Goal: Information Seeking & Learning: Understand process/instructions

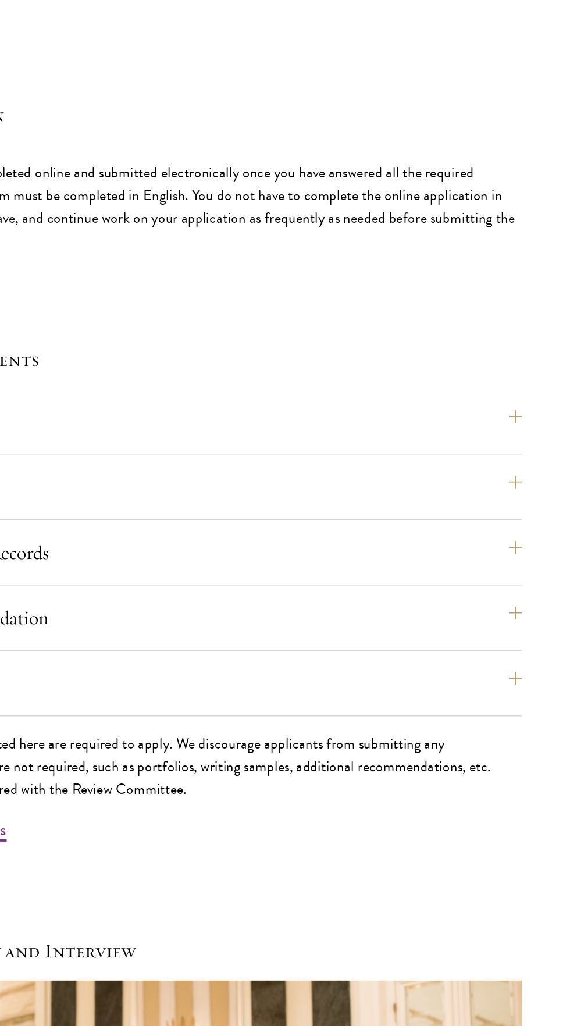
scroll to position [3293, 0]
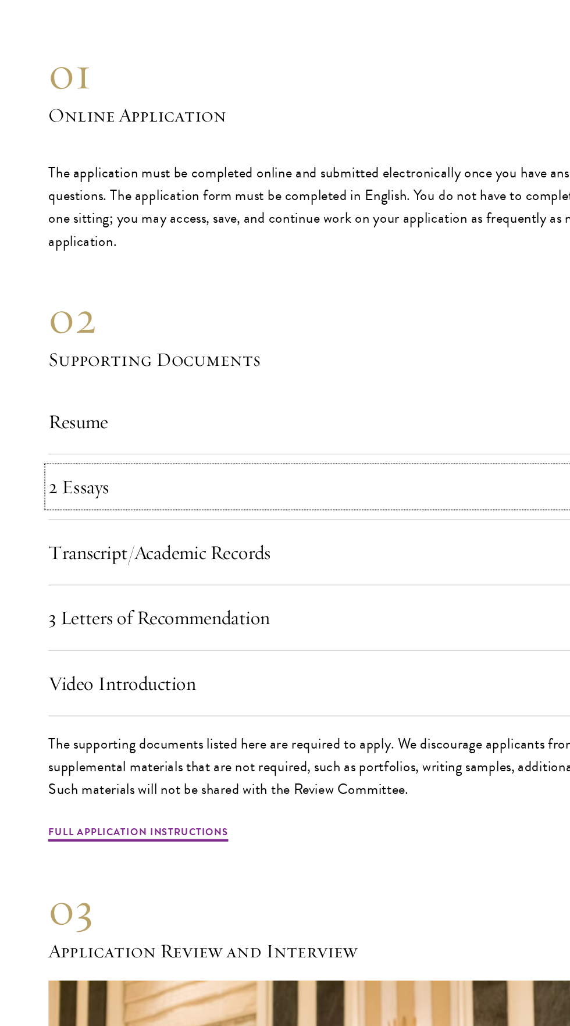
click at [45, 555] on button "2 Essays" at bounding box center [285, 546] width 500 height 28
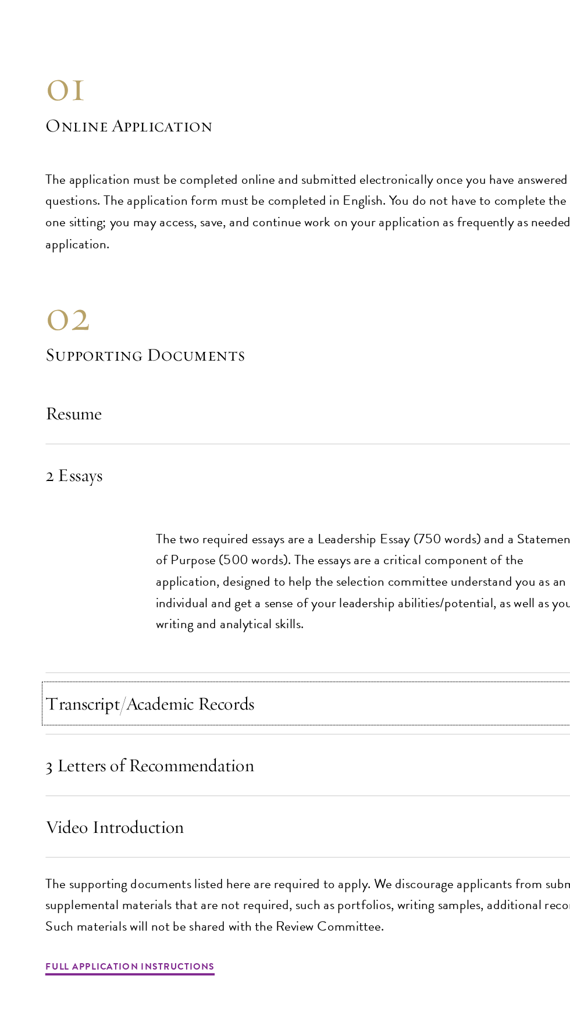
click at [79, 729] on button "Transcript/Academic Records" at bounding box center [285, 721] width 500 height 28
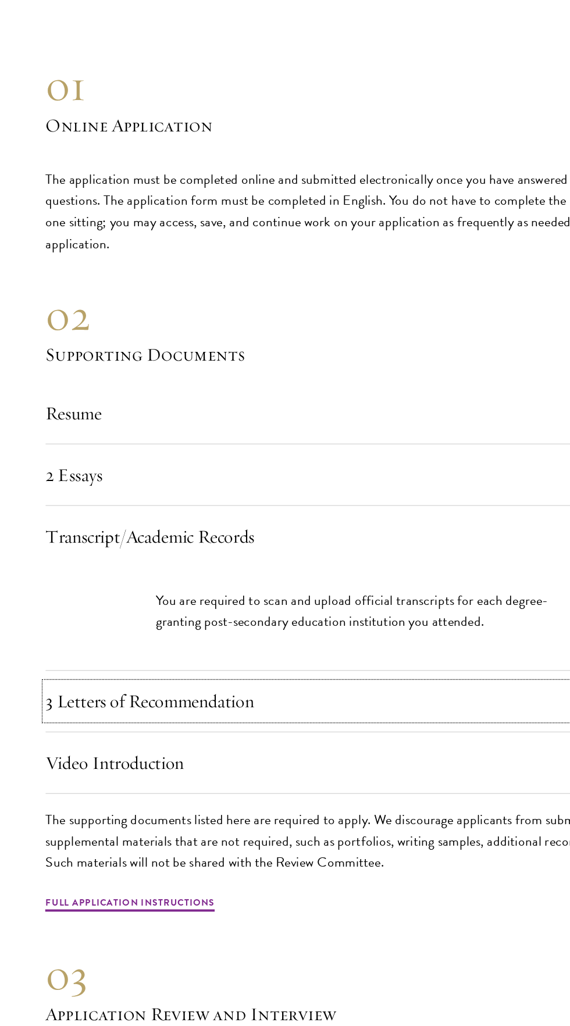
click at [84, 729] on button "3 Letters of Recommendation" at bounding box center [285, 719] width 500 height 28
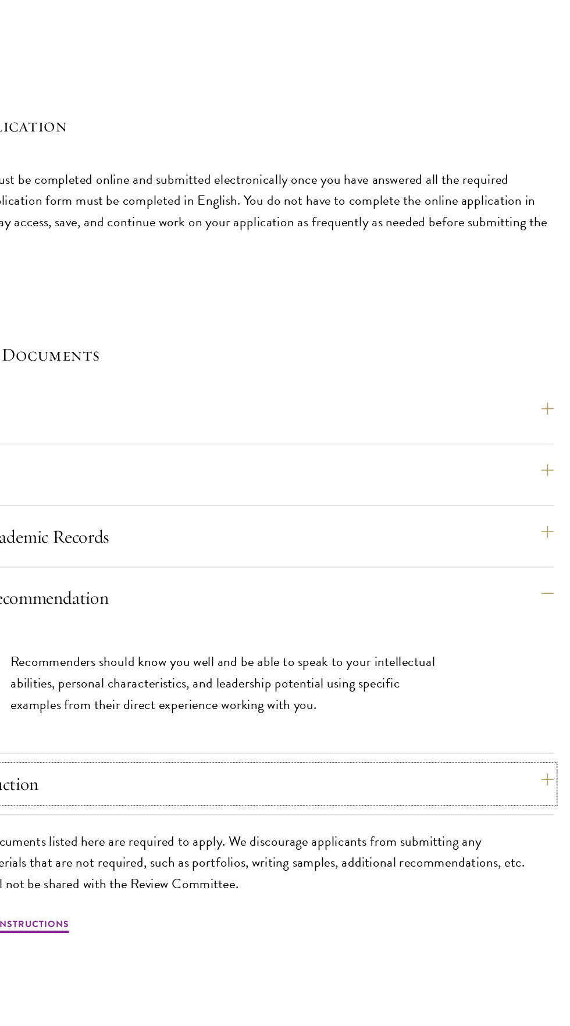
click at [486, 790] on button "Video Introduction" at bounding box center [285, 782] width 500 height 28
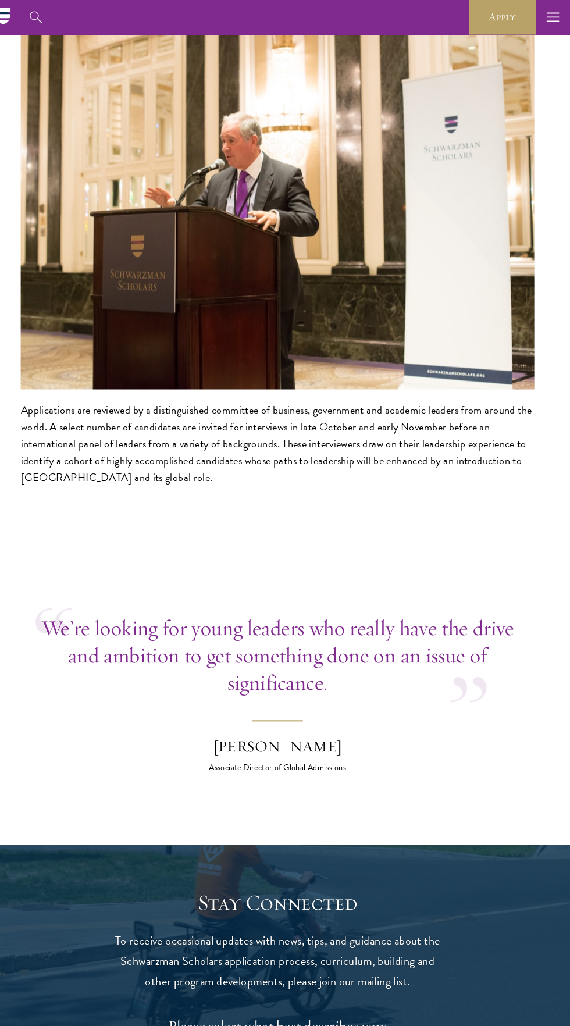
scroll to position [4301, 0]
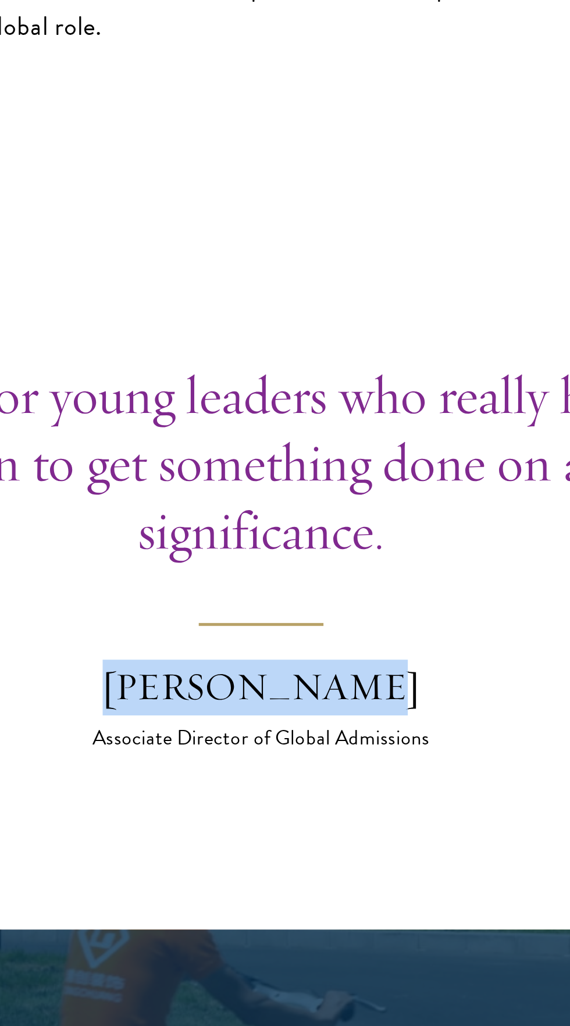
click at [386, 739] on div "[PERSON_NAME]" at bounding box center [285, 728] width 204 height 22
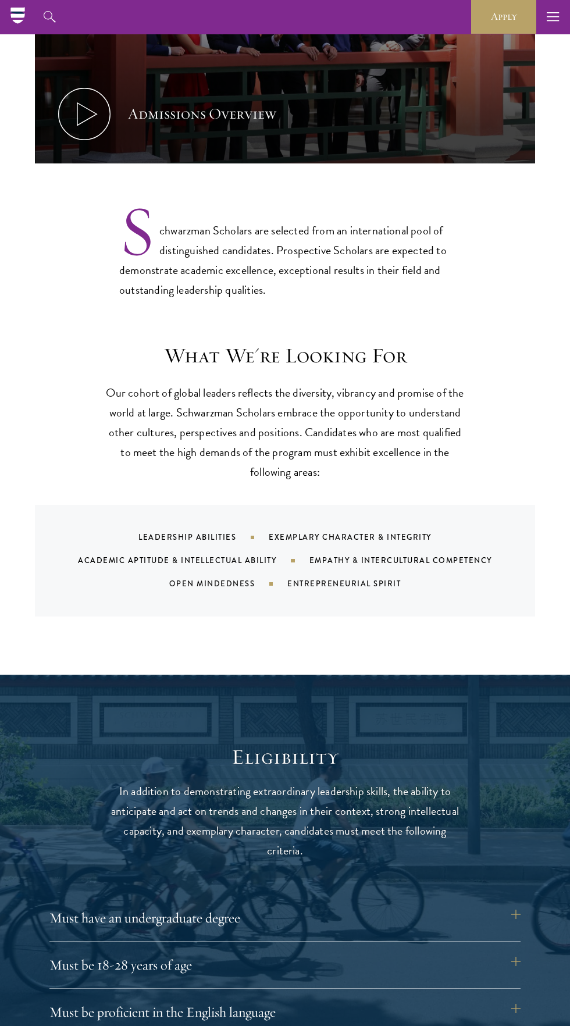
scroll to position [655, 0]
